Goal: Transaction & Acquisition: Purchase product/service

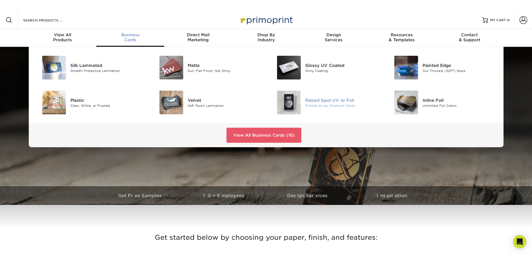
click at [319, 101] on div "Raised Spot UV or Foil" at bounding box center [342, 100] width 74 height 6
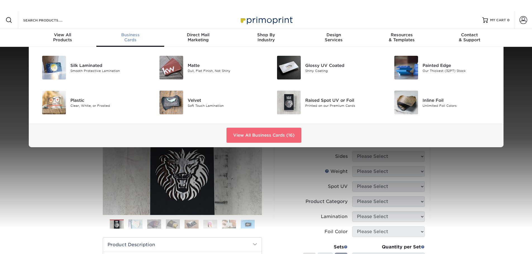
click at [244, 134] on link "View All Business Cards (16)" at bounding box center [264, 135] width 75 height 15
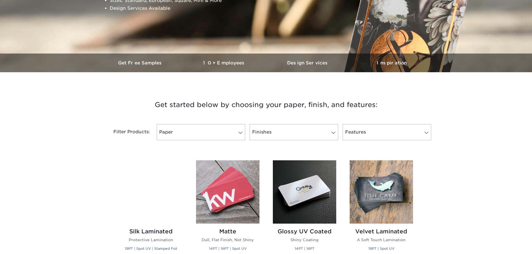
scroll to position [140, 0]
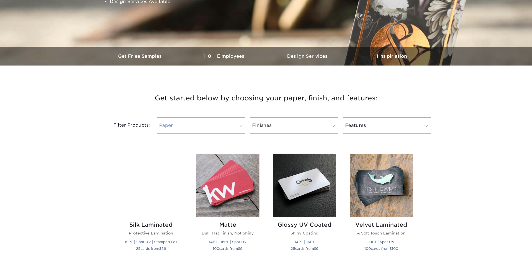
click at [242, 126] on span at bounding box center [241, 126] width 8 height 4
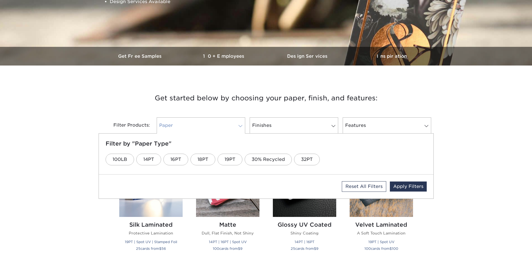
click at [238, 127] on span at bounding box center [241, 126] width 8 height 4
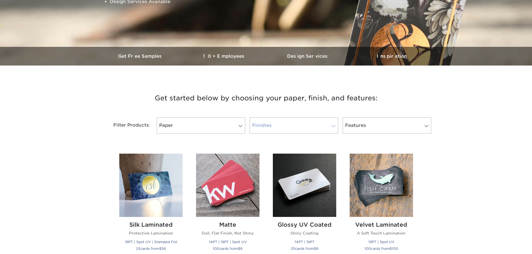
click at [297, 129] on link "Finishes" at bounding box center [294, 126] width 89 height 16
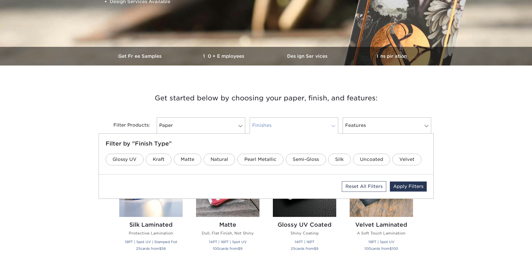
click at [301, 128] on link "Finishes" at bounding box center [294, 126] width 89 height 16
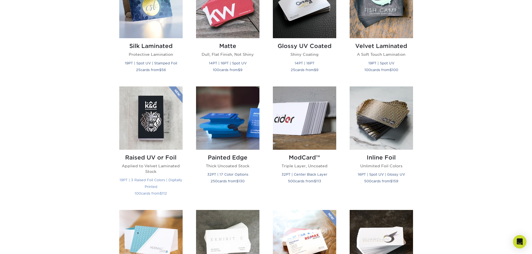
scroll to position [307, 0]
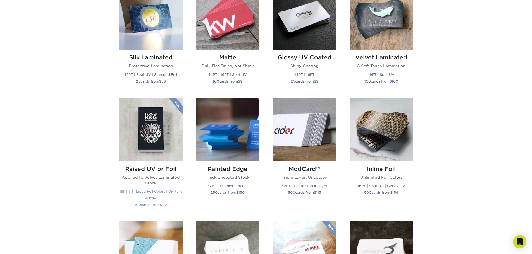
click at [145, 168] on h2 "Raised UV or Foil" at bounding box center [150, 169] width 63 height 7
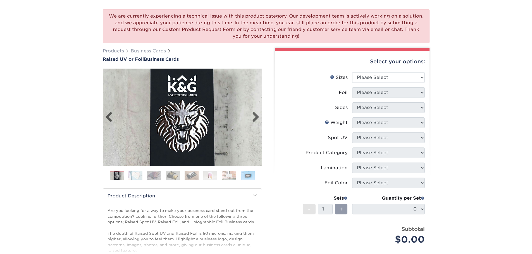
scroll to position [56, 0]
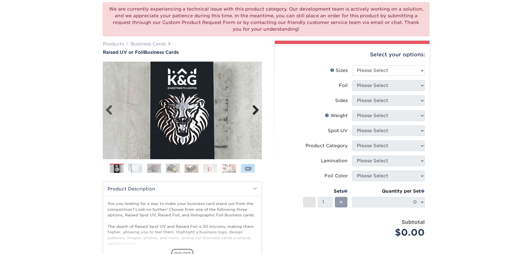
click at [256, 111] on link "Next" at bounding box center [253, 110] width 11 height 11
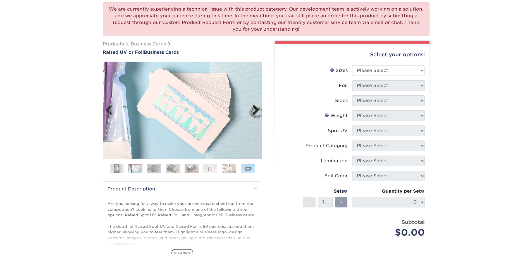
click at [256, 111] on link "Next" at bounding box center [253, 110] width 11 height 11
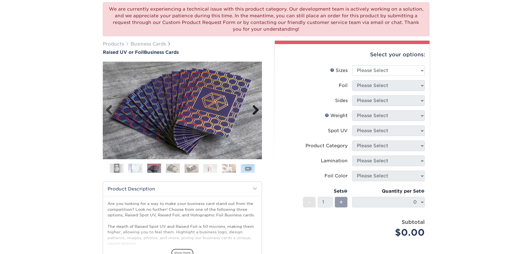
click at [256, 111] on link "Next" at bounding box center [253, 110] width 11 height 11
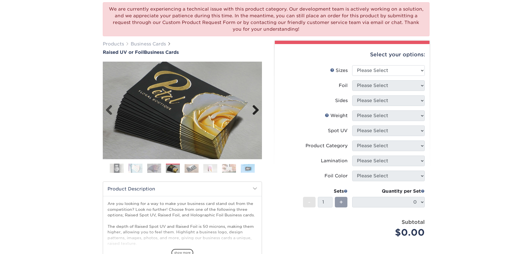
click at [256, 111] on link "Next" at bounding box center [253, 110] width 11 height 11
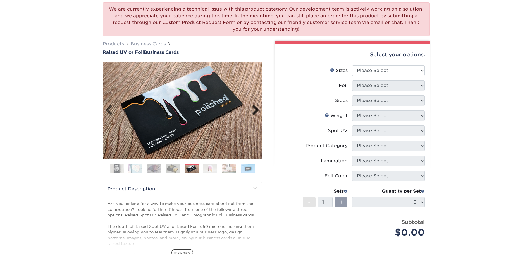
click at [256, 111] on link "Next" at bounding box center [253, 110] width 11 height 11
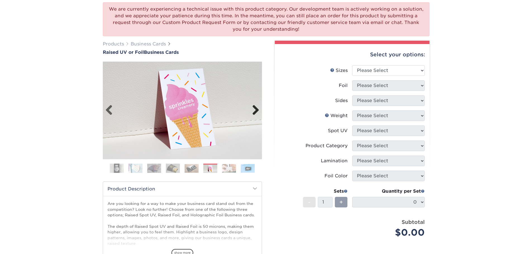
click at [256, 111] on link "Next" at bounding box center [253, 110] width 11 height 11
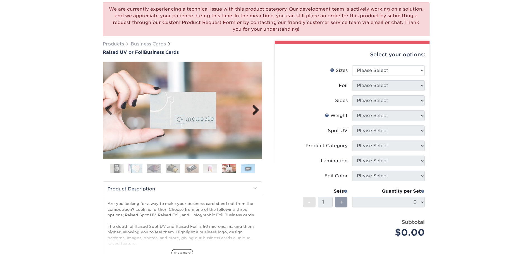
click at [256, 111] on link "Next" at bounding box center [253, 110] width 11 height 11
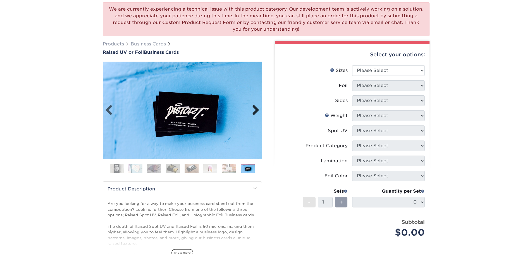
click at [256, 111] on link "Next" at bounding box center [253, 110] width 11 height 11
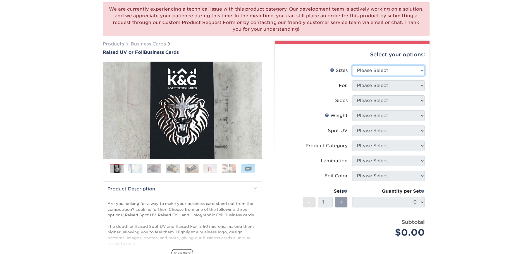
click at [394, 74] on select "Please Select 2" x 3.5" - Standard" at bounding box center [388, 70] width 73 height 11
select select "2.00x3.50"
click at [352, 65] on select "Please Select 2" x 3.5" - Standard" at bounding box center [388, 70] width 73 height 11
click at [395, 84] on select "Please Select No Yes" at bounding box center [388, 85] width 73 height 11
select select "1"
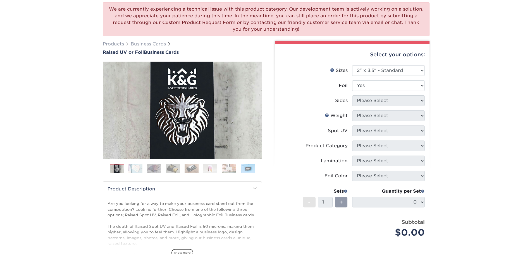
click at [352, 80] on select "Please Select No Yes" at bounding box center [388, 85] width 73 height 11
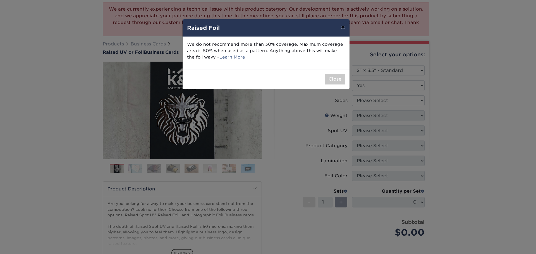
click at [341, 29] on button "×" at bounding box center [343, 27] width 13 height 16
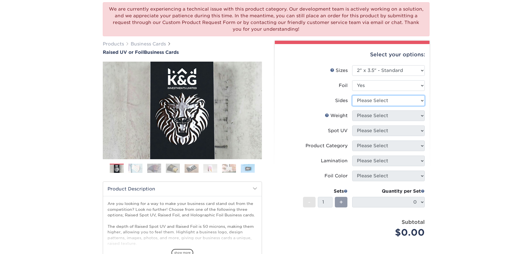
click at [381, 100] on select "Please Select Print Both Sides - Foil Both Sides Print Both Sides - Foil Front …" at bounding box center [388, 101] width 73 height 11
select select "e9e9dfb3-fba1-4d60-972c-fd9ca5904d33"
click at [352, 96] on select "Please Select Print Both Sides - Foil Both Sides Print Both Sides - Foil Front …" at bounding box center [388, 101] width 73 height 11
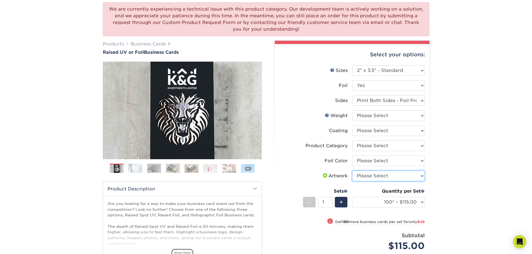
click at [406, 175] on select "Please Select I will upload files I need a design - $100" at bounding box center [388, 176] width 73 height 11
